Goal: Navigation & Orientation: Find specific page/section

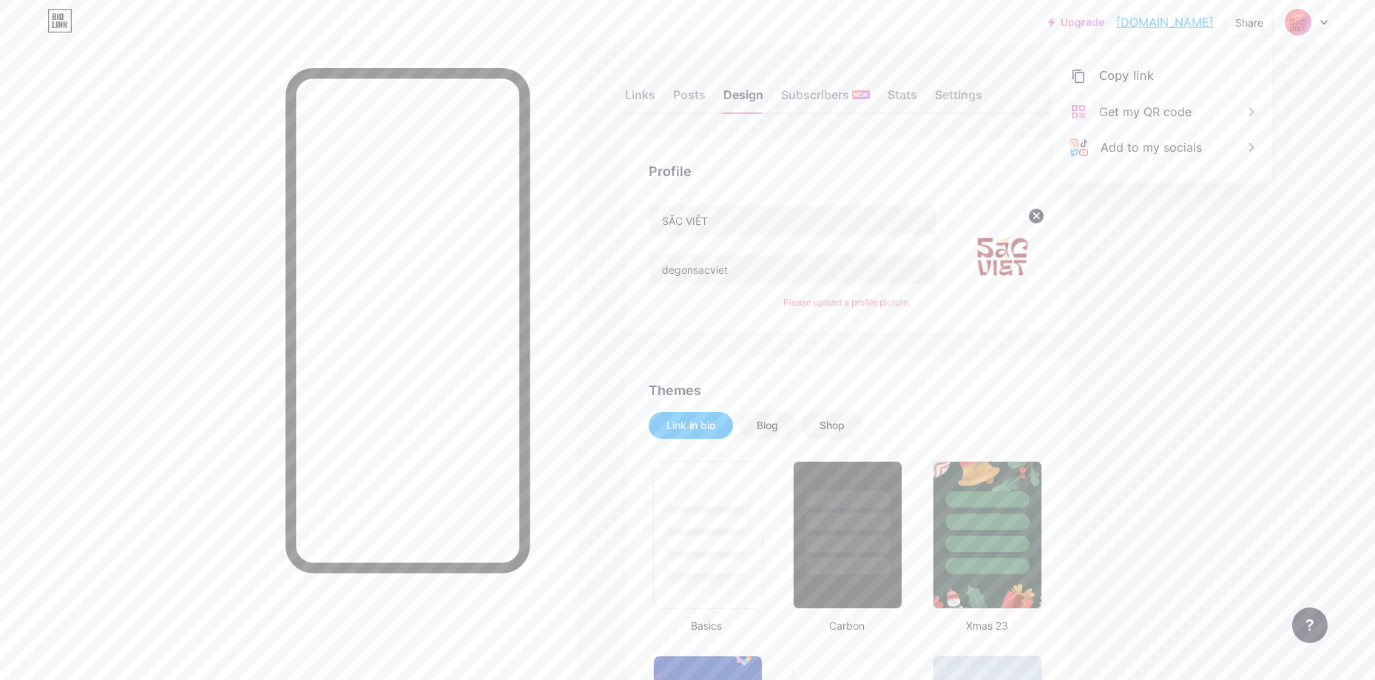
click at [569, 298] on div at bounding box center [289, 384] width 578 height 680
click at [563, 172] on div at bounding box center [289, 384] width 578 height 680
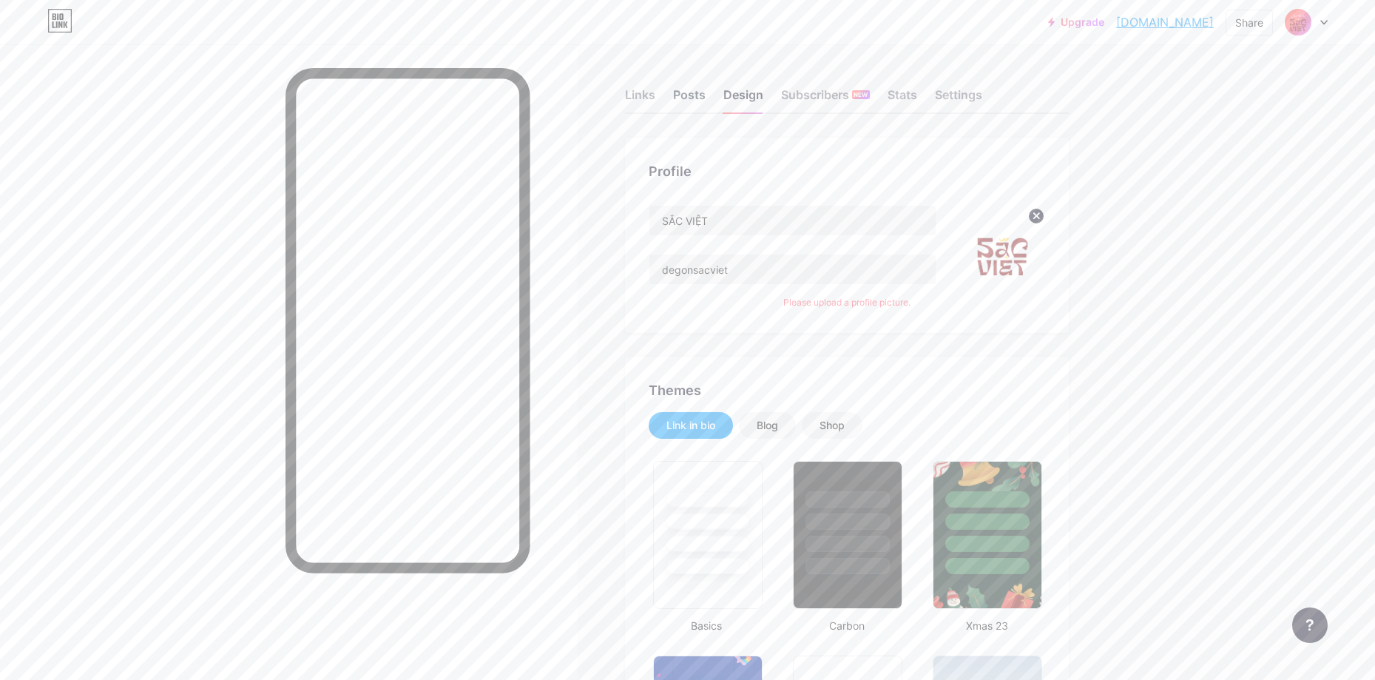
click at [698, 92] on div "Posts" at bounding box center [689, 99] width 33 height 27
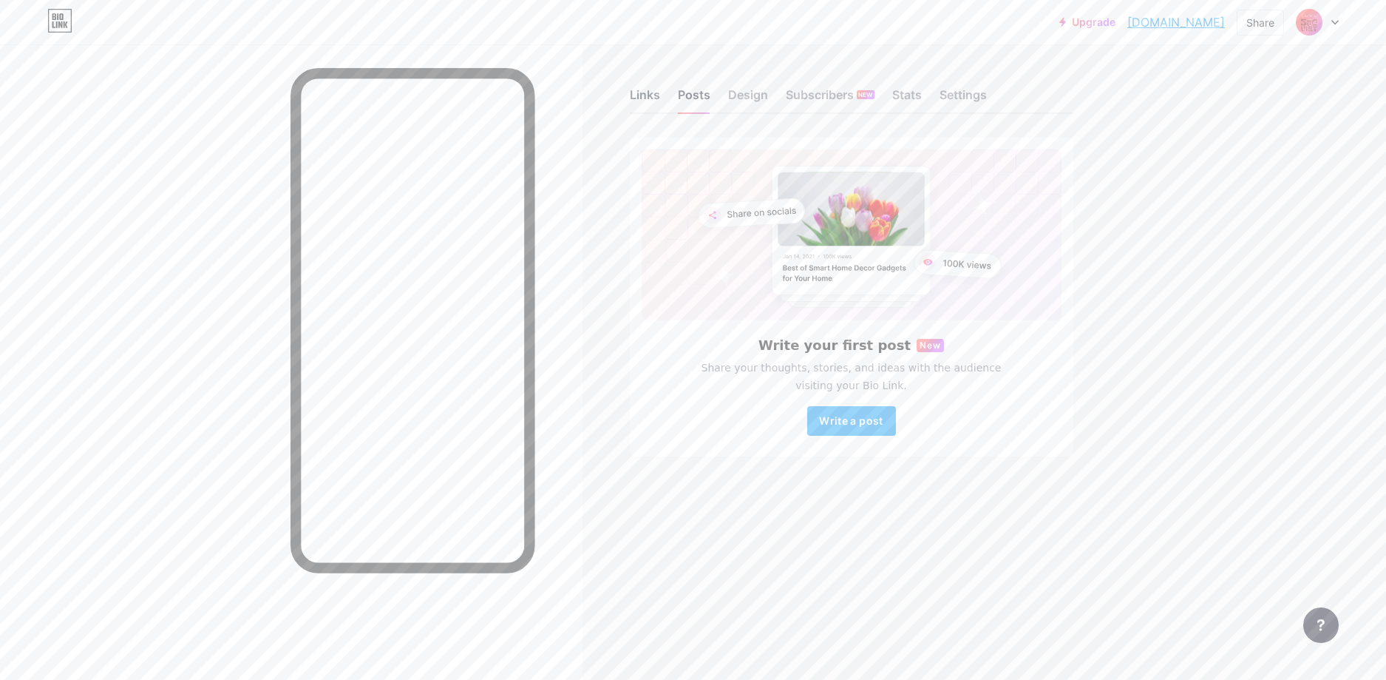
click at [650, 102] on div "Links" at bounding box center [645, 99] width 30 height 27
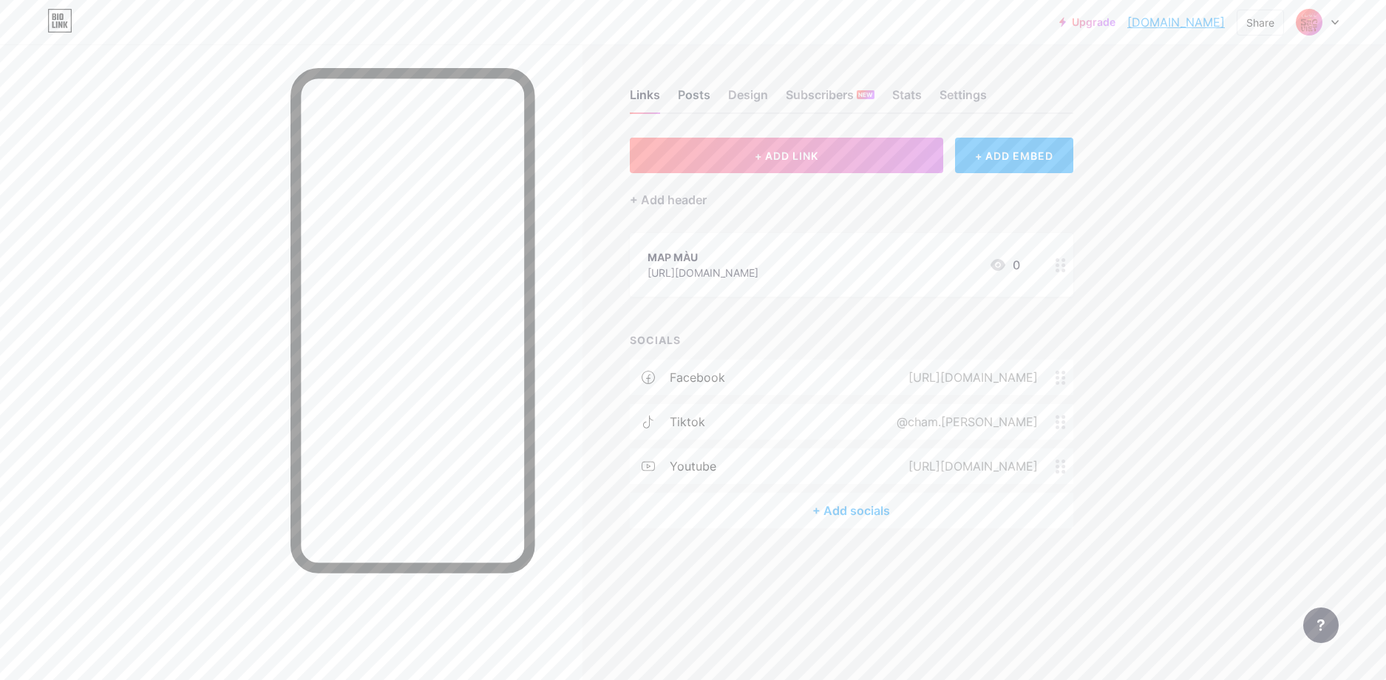
click at [695, 92] on div "Posts" at bounding box center [694, 99] width 33 height 27
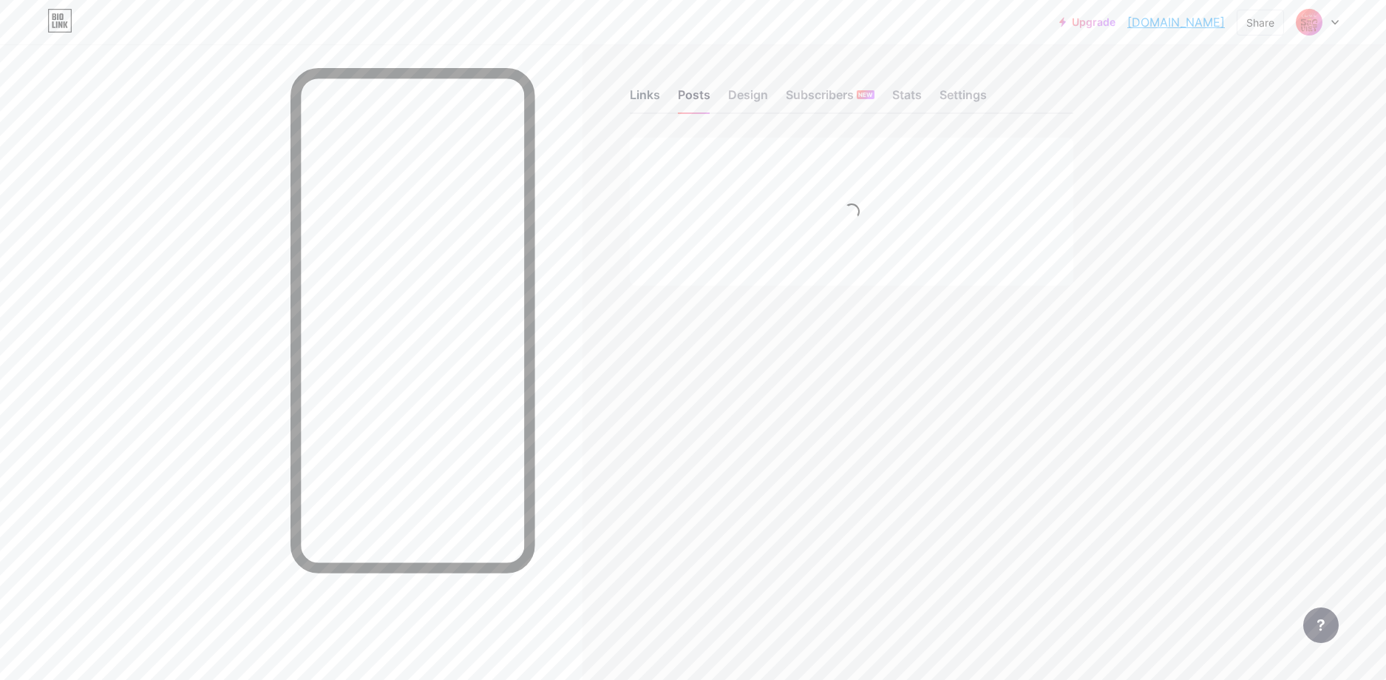
click at [636, 99] on div "Links" at bounding box center [645, 99] width 30 height 27
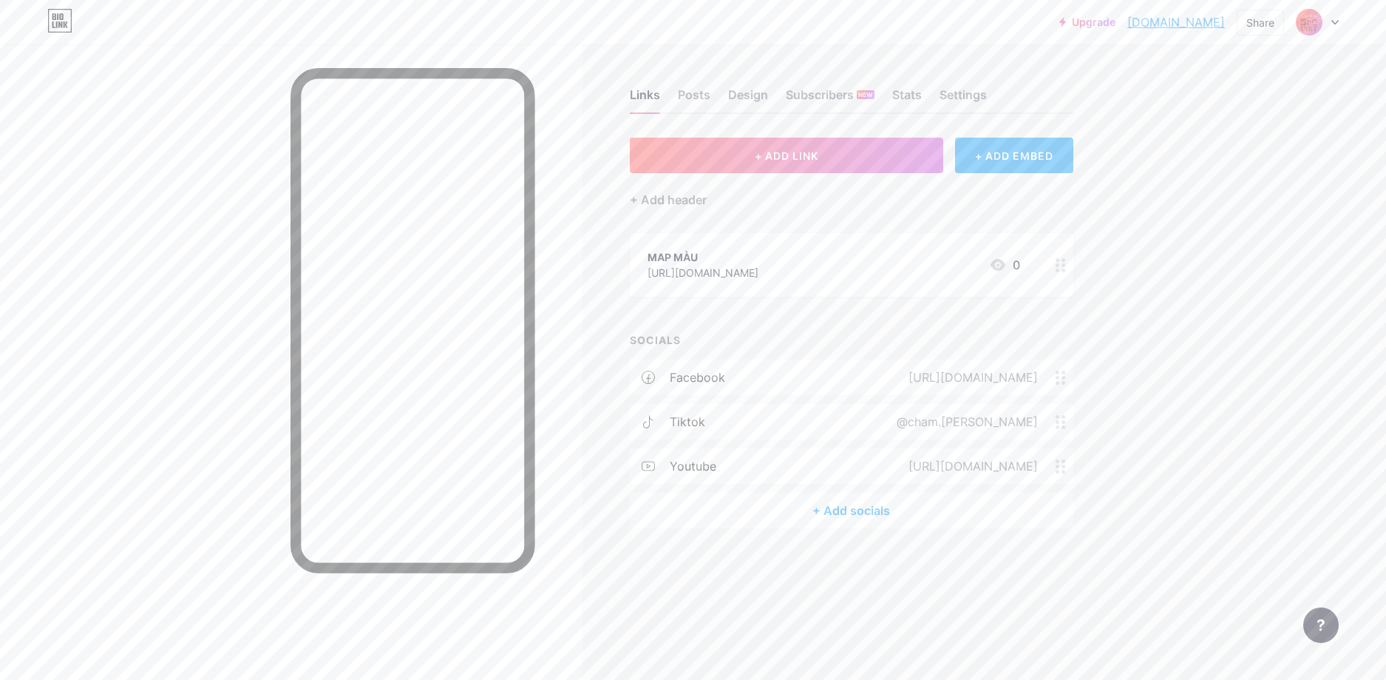
click at [558, 153] on div at bounding box center [291, 384] width 583 height 680
